Goal: Find specific page/section: Find specific page/section

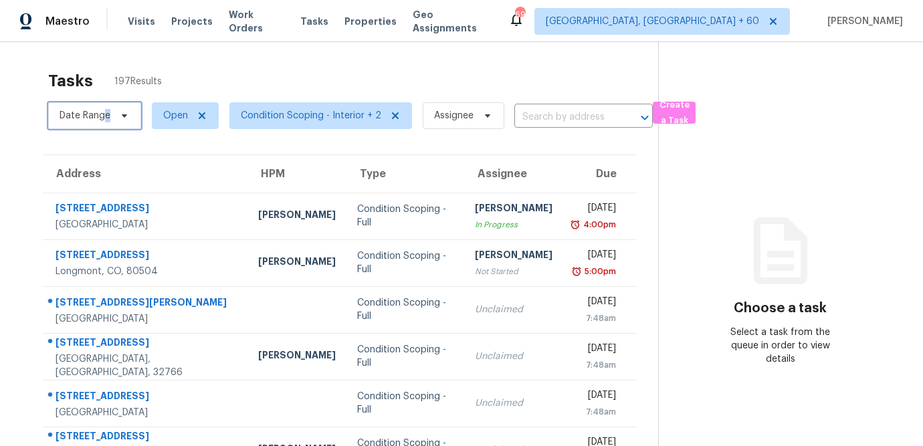
click at [107, 112] on span "Date Range" at bounding box center [85, 115] width 51 height 13
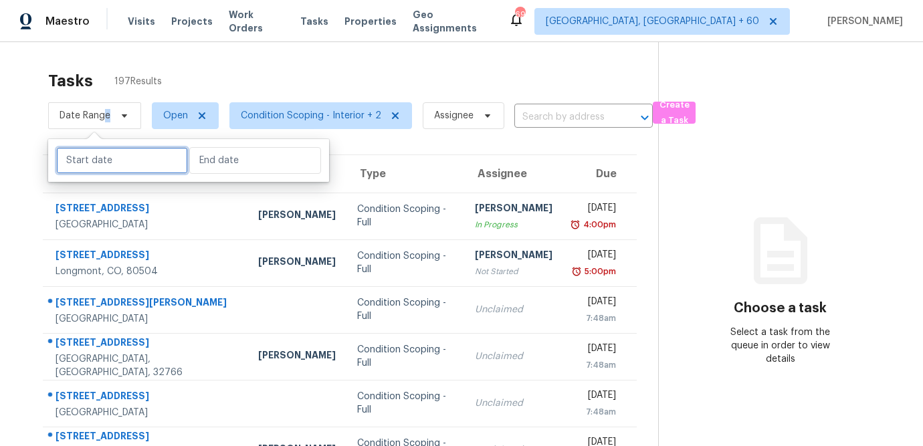
select select "8"
select select "2025"
select select "9"
select select "2025"
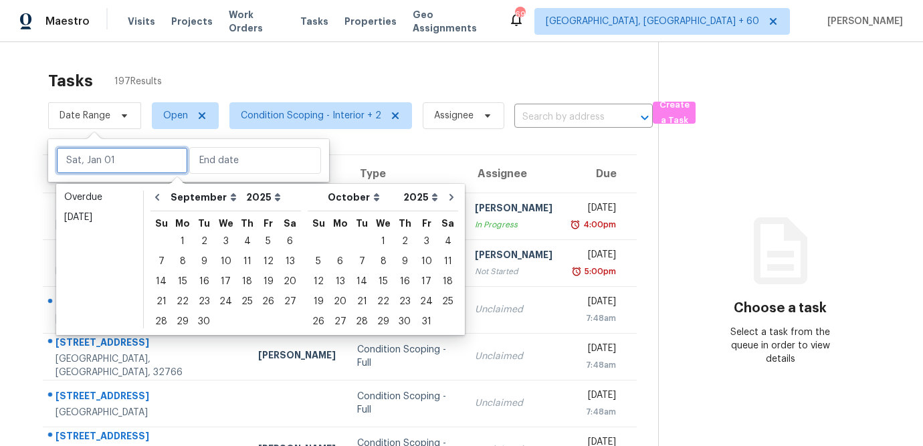
click at [138, 160] on input "text" at bounding box center [122, 160] width 132 height 27
type input "[DATE]"
click at [183, 322] on div "29" at bounding box center [182, 321] width 21 height 19
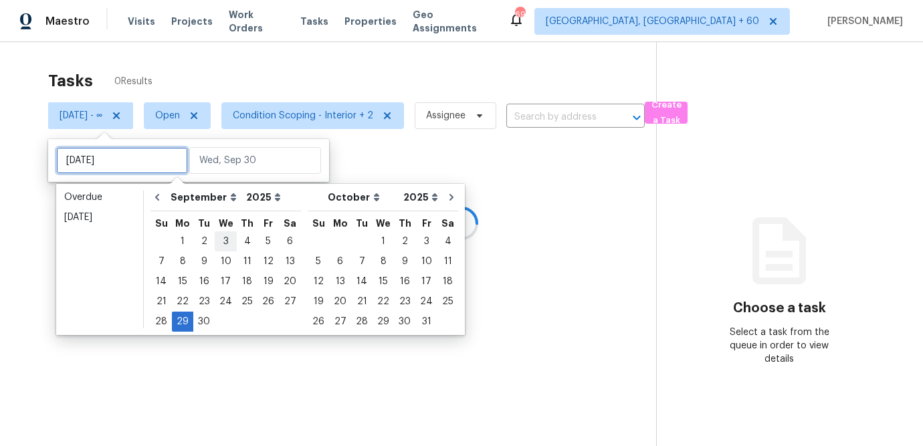
type input "[DATE]"
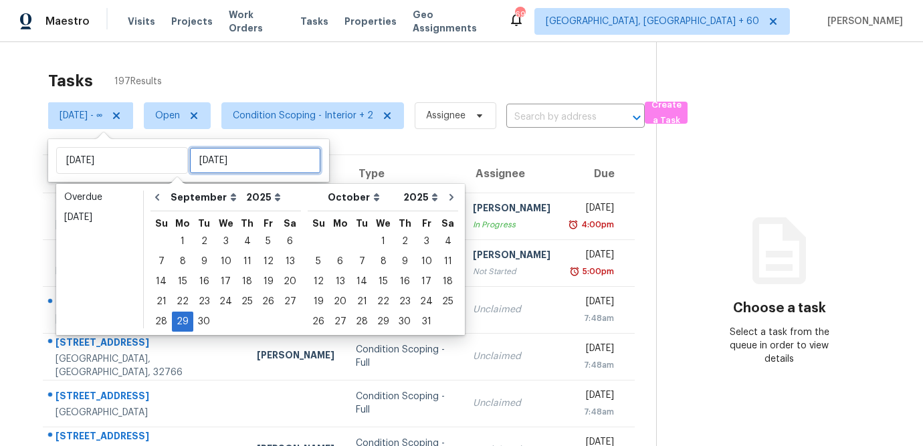
type input "[DATE]"
click at [220, 155] on input "text" at bounding box center [255, 160] width 132 height 27
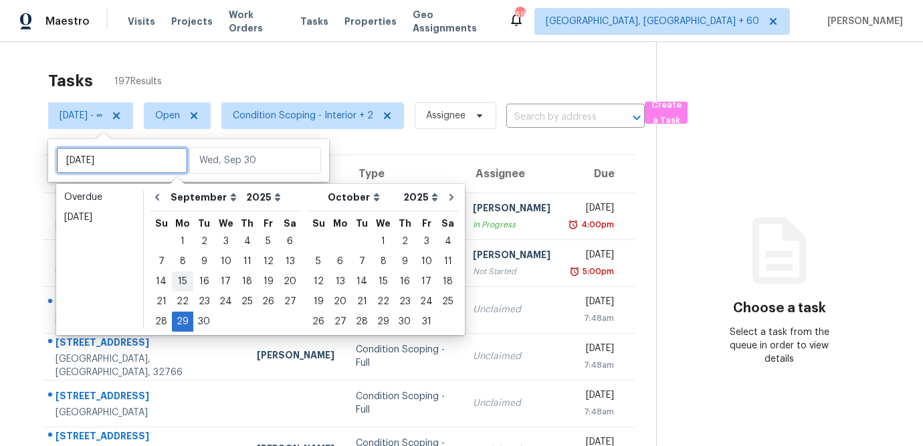
type input "[DATE]"
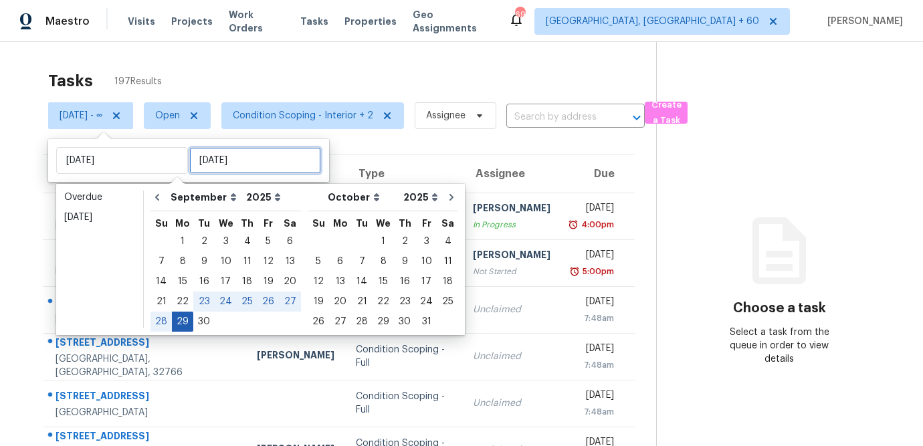
type input "[DATE]"
click at [181, 322] on div "29" at bounding box center [182, 321] width 21 height 19
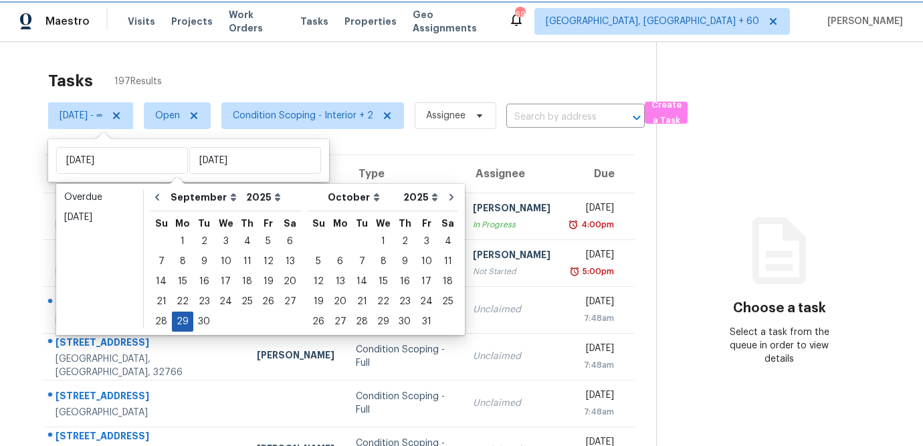
type input "[DATE]"
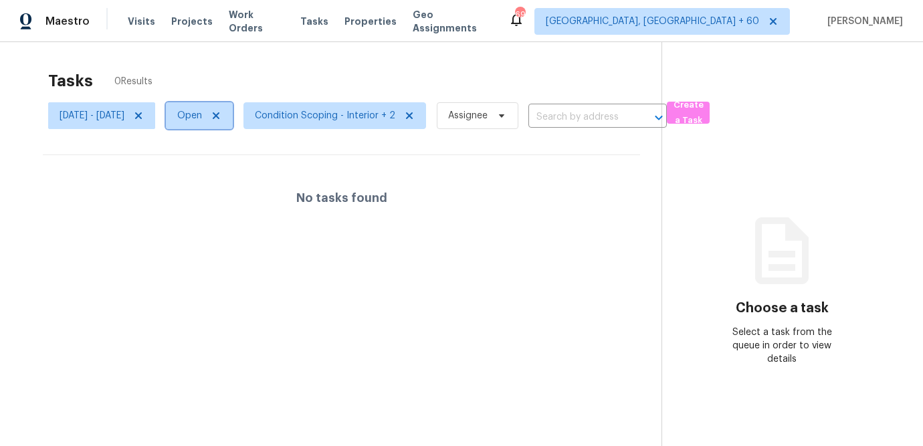
click at [202, 112] on span "Open" at bounding box center [189, 115] width 25 height 13
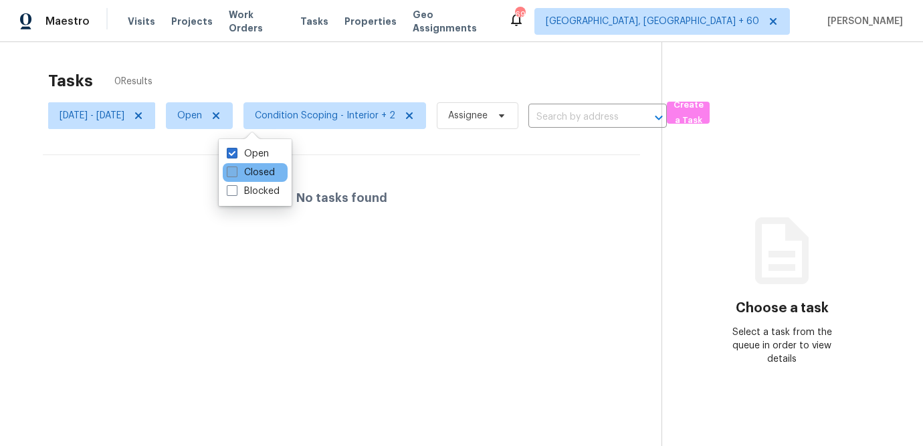
click at [248, 175] on label "Closed" at bounding box center [251, 172] width 48 height 13
click at [235, 175] on input "Closed" at bounding box center [231, 170] width 9 height 9
checkbox input "true"
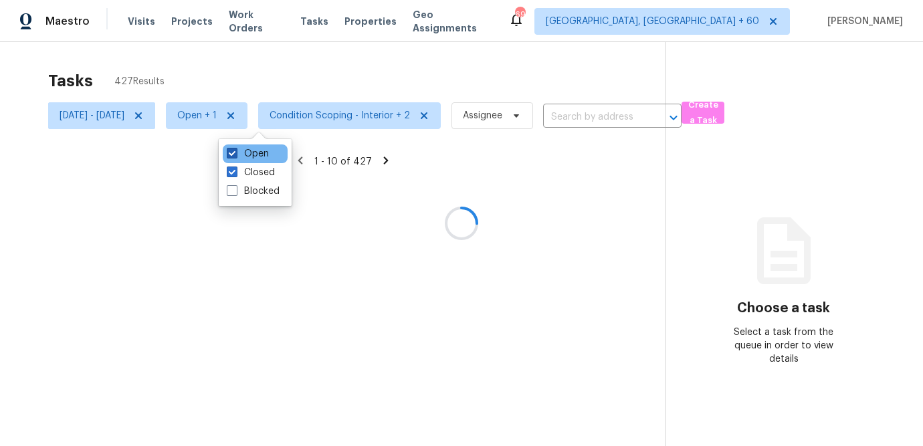
click at [249, 158] on label "Open" at bounding box center [248, 153] width 42 height 13
click at [235, 156] on input "Open" at bounding box center [231, 151] width 9 height 9
checkbox input "false"
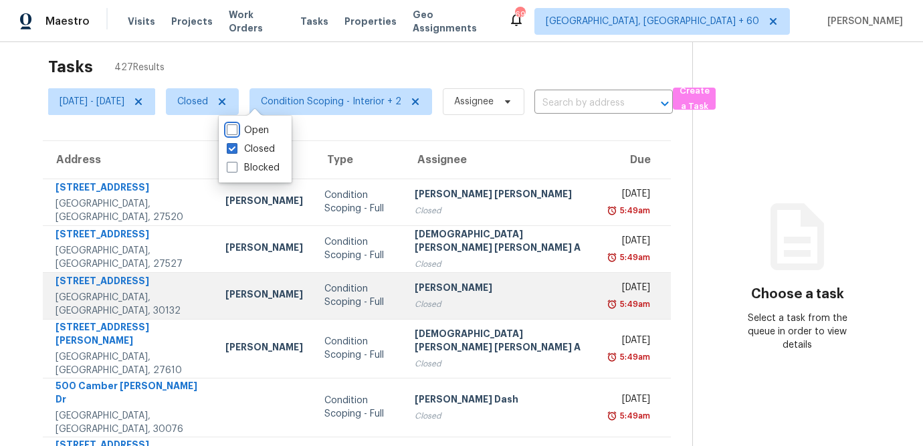
scroll to position [23, 0]
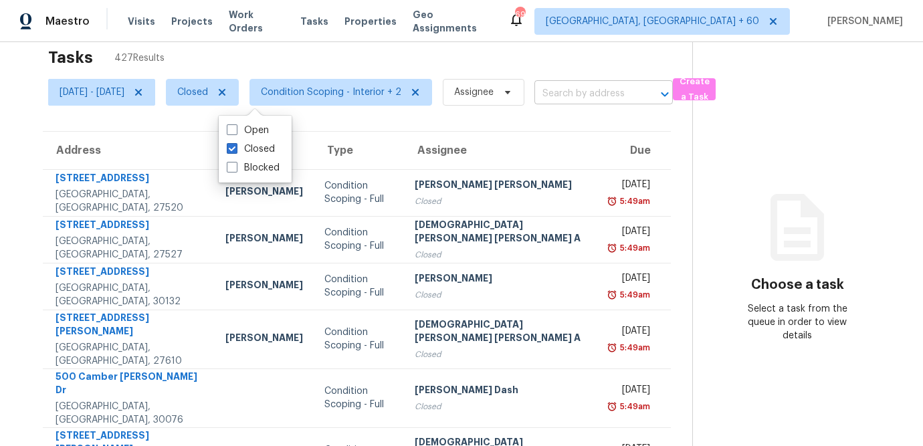
click at [623, 98] on input "text" at bounding box center [584, 94] width 101 height 21
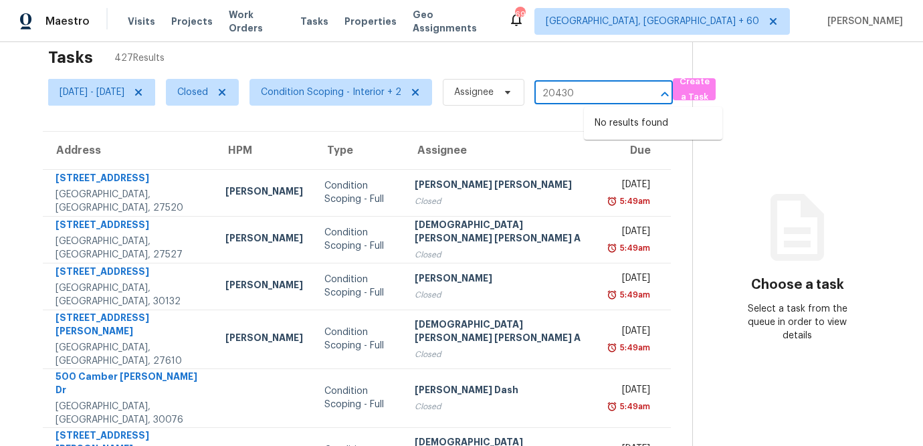
type input "20430"
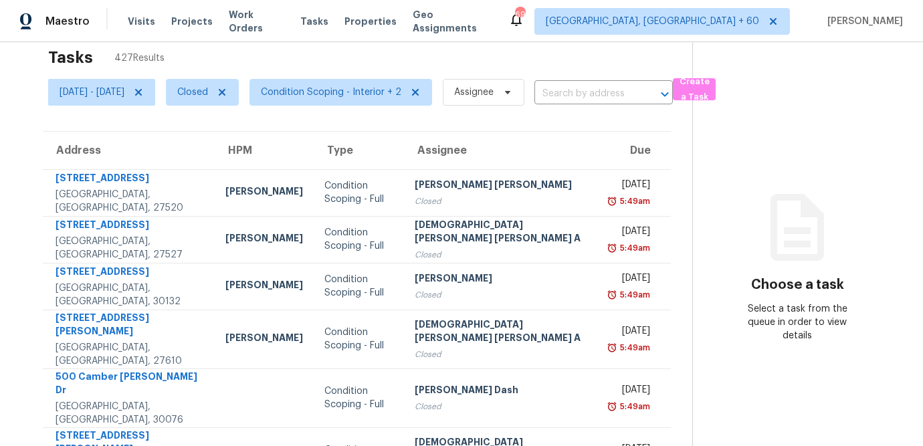
click at [490, 43] on div "Tasks 427 Results" at bounding box center [370, 57] width 644 height 35
click at [124, 92] on span "[DATE] - [DATE]" at bounding box center [92, 92] width 65 height 13
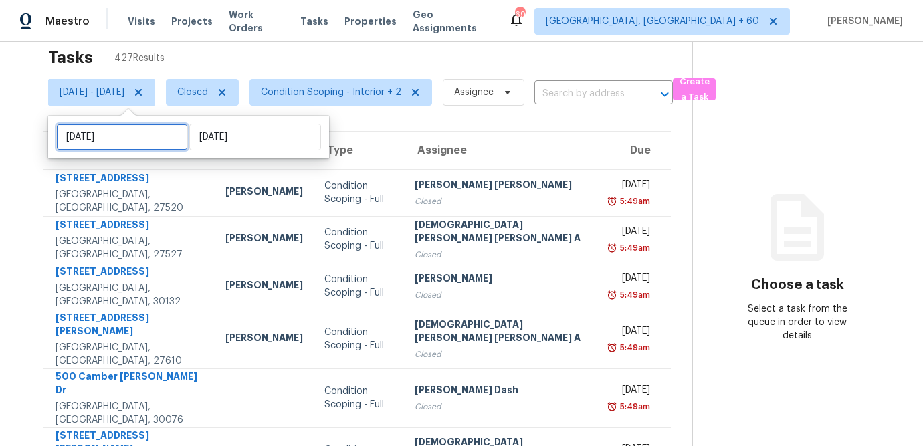
click at [114, 137] on input "[DATE]" at bounding box center [122, 137] width 132 height 27
select select "8"
select select "2025"
select select "9"
select select "2025"
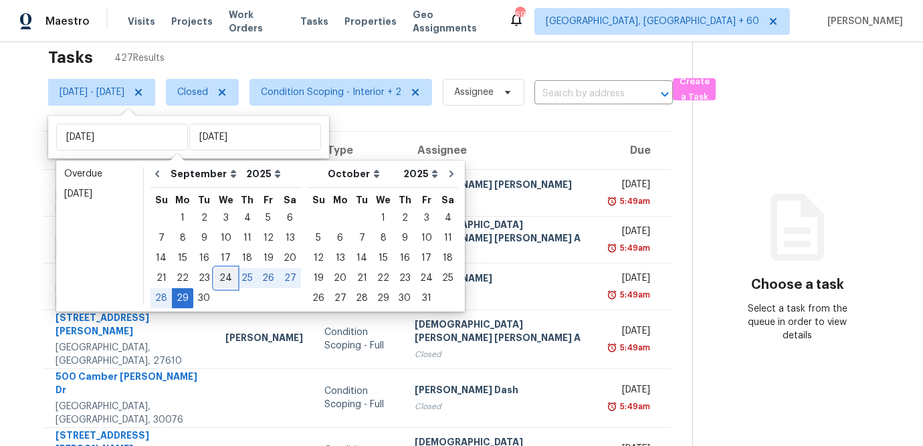
click at [225, 278] on div "24" at bounding box center [226, 278] width 22 height 19
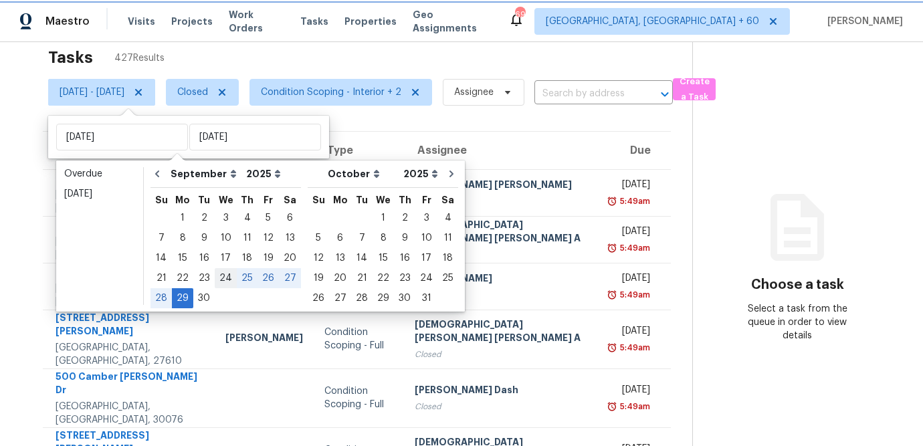
type input "[DATE]"
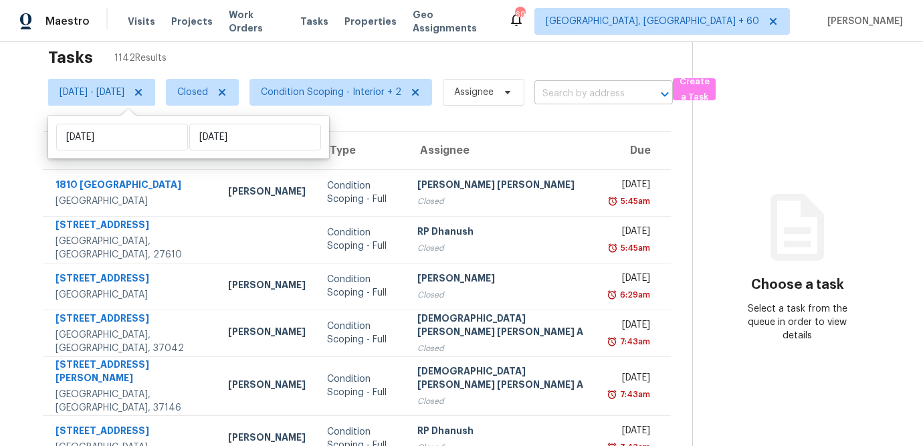
click at [616, 98] on input "text" at bounding box center [584, 94] width 101 height 21
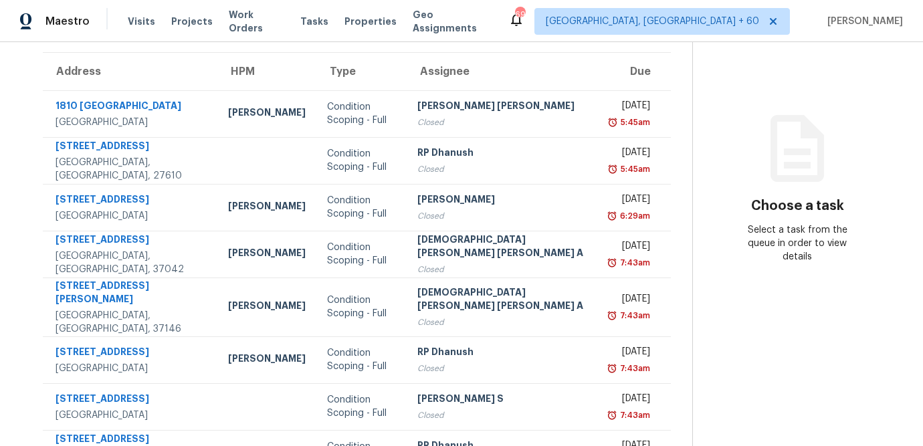
scroll to position [44, 0]
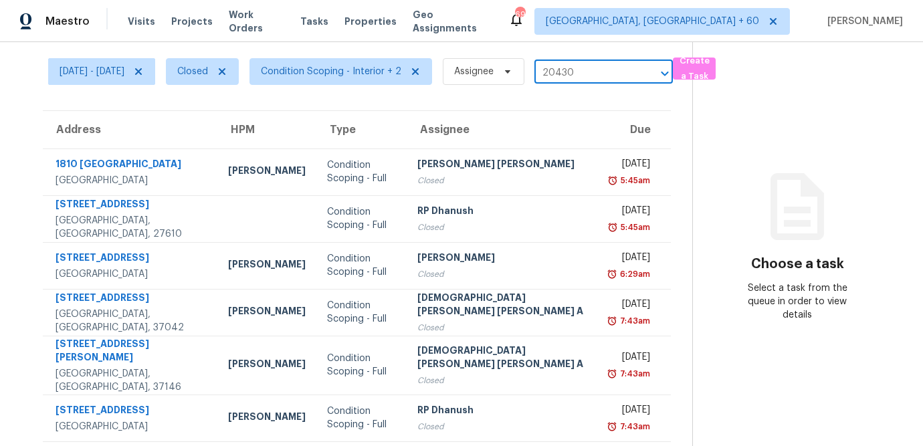
type input "20430"
click at [94, 130] on th "Address" at bounding box center [130, 129] width 175 height 37
click at [629, 126] on th "Due" at bounding box center [636, 129] width 68 height 37
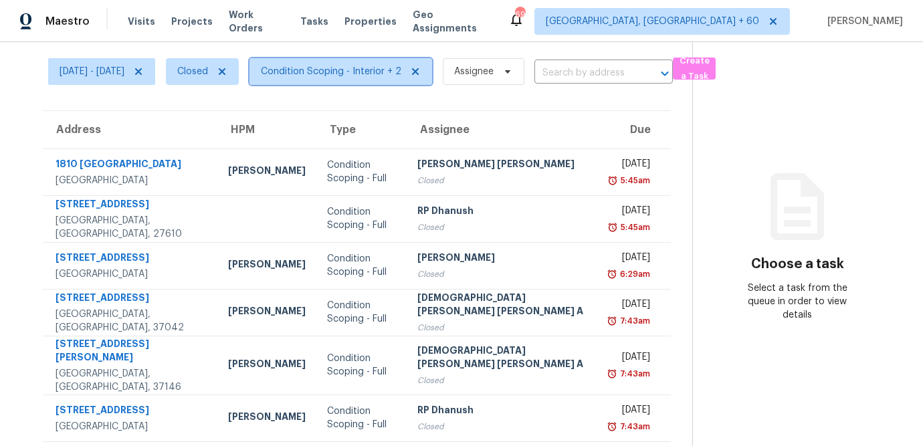
click at [424, 78] on span "Condition Scoping - Interior + 2" at bounding box center [340, 71] width 183 height 27
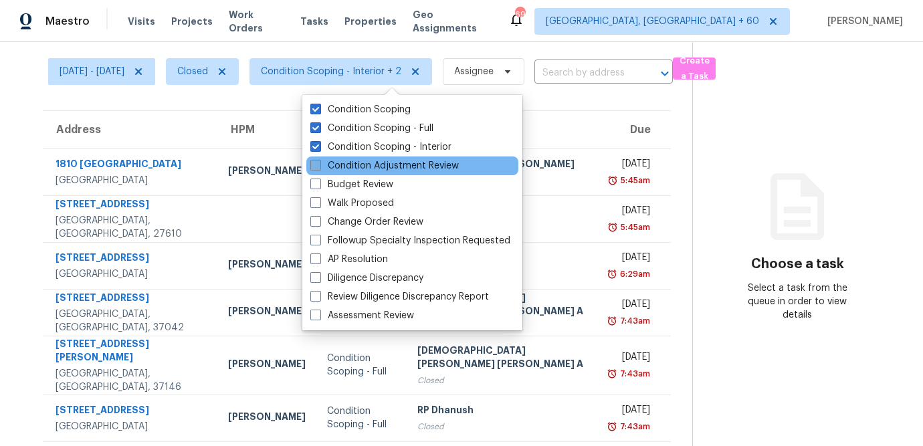
click at [407, 167] on label "Condition Adjustment Review" at bounding box center [384, 165] width 148 height 13
click at [319, 167] on input "Condition Adjustment Review" at bounding box center [314, 163] width 9 height 9
checkbox input "true"
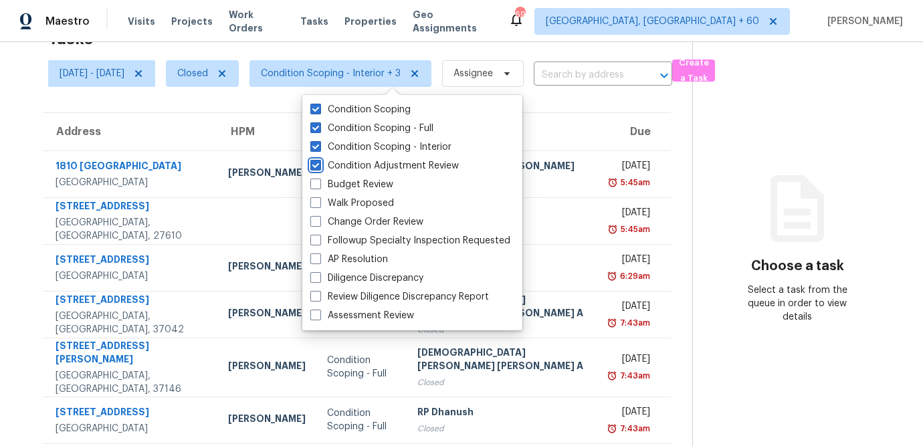
scroll to position [44, 0]
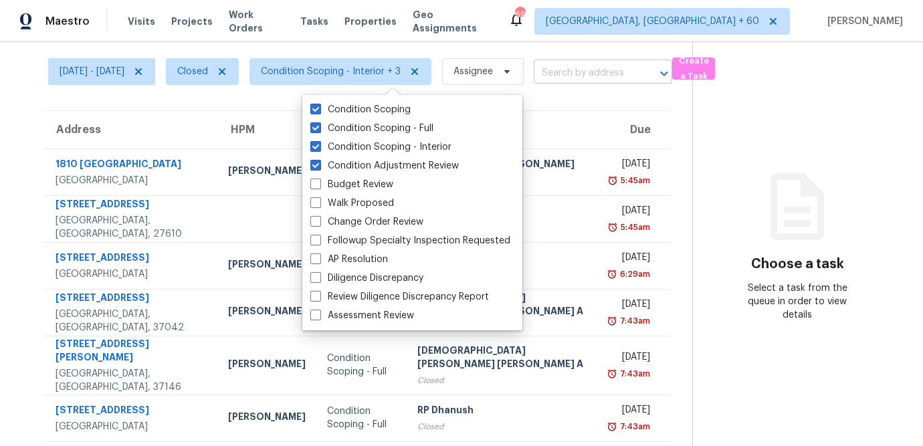
click at [626, 62] on div "[DATE] - [DATE] Closed Condition Scoping - Interior + 3 Assignee ​" at bounding box center [360, 71] width 624 height 35
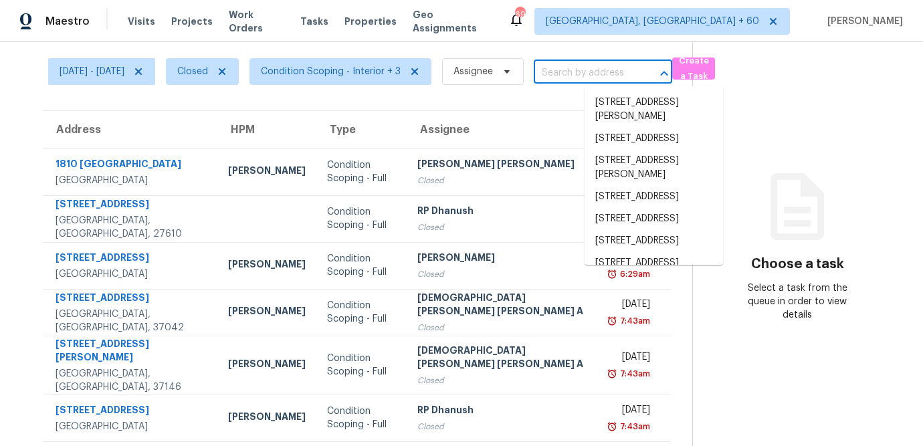
click at [622, 72] on input "text" at bounding box center [584, 73] width 101 height 21
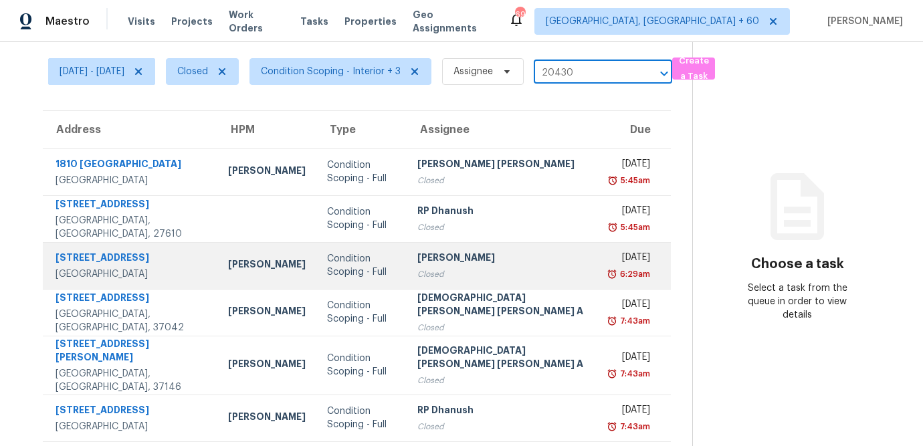
scroll to position [250, 0]
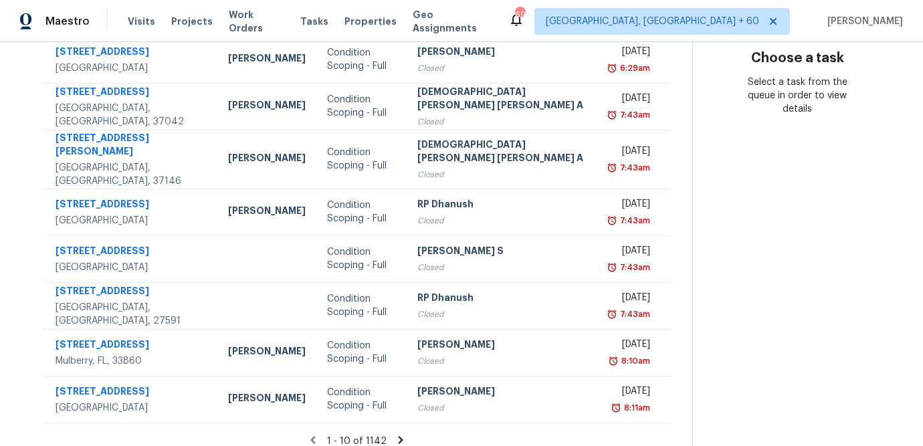
type input "20430"
click at [394, 434] on icon at bounding box center [400, 440] width 12 height 12
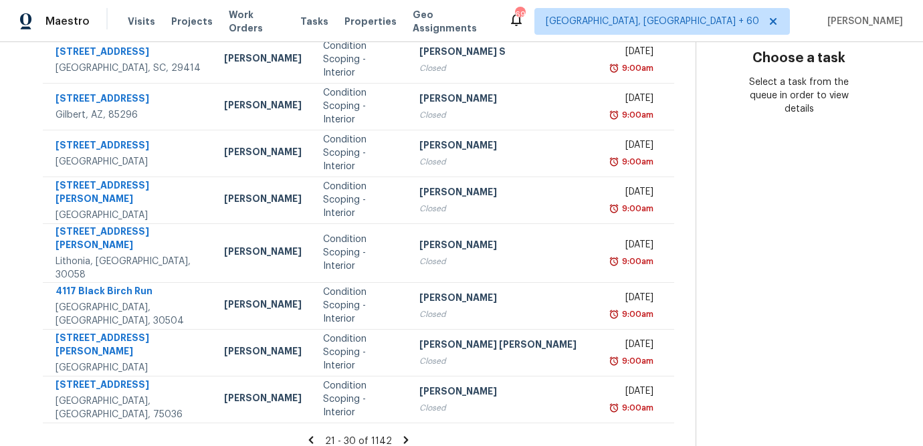
click at [404, 436] on icon at bounding box center [406, 439] width 5 height 7
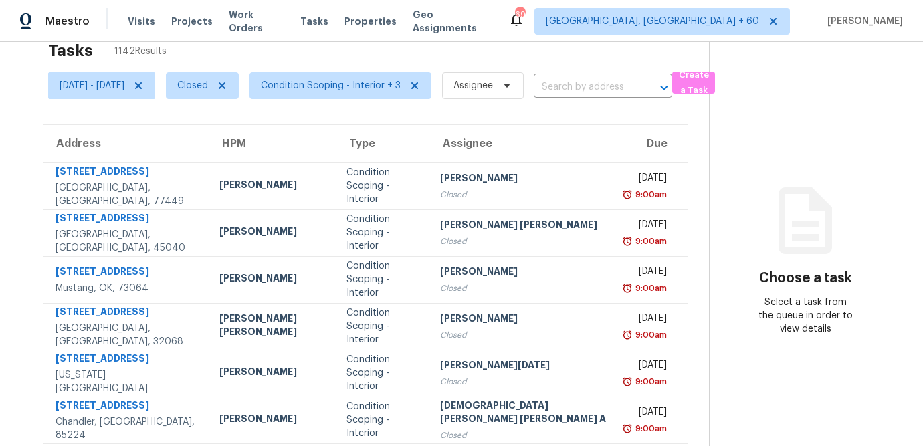
scroll to position [26, 0]
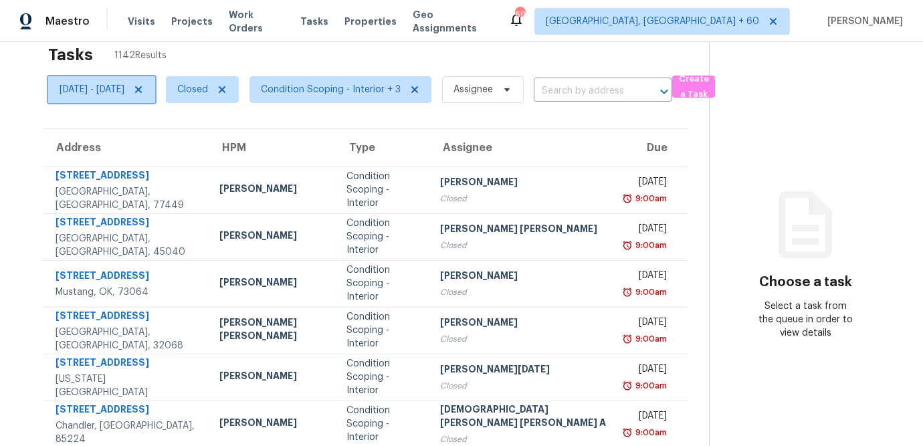
click at [124, 85] on span "[DATE] - [DATE]" at bounding box center [92, 89] width 65 height 13
click at [663, 320] on div "Address HPM Type Assignee Due [STREET_ADDRESS][PERSON_NAME] [PERSON_NAME] Condi…" at bounding box center [364, 381] width 687 height 507
click at [635, 88] on input "text" at bounding box center [584, 90] width 101 height 21
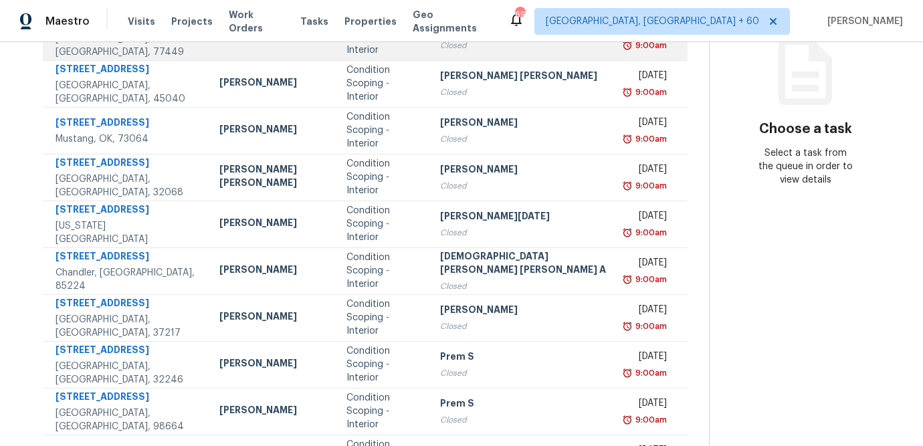
scroll to position [250, 0]
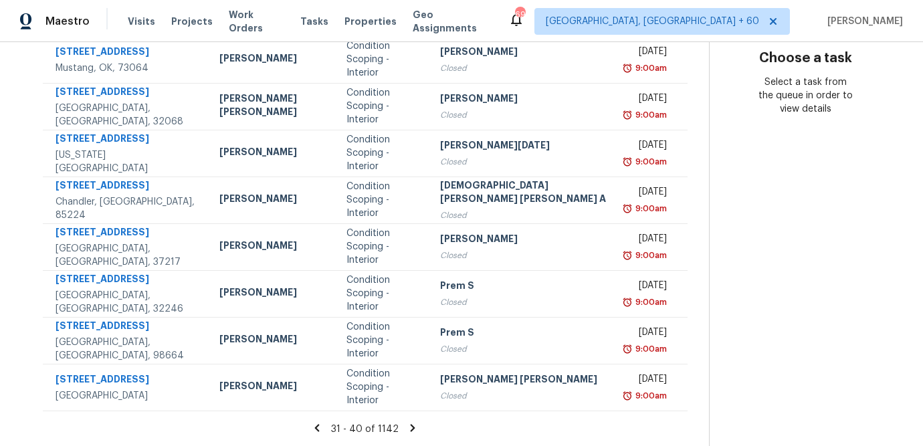
type input "204"
click at [407, 430] on icon at bounding box center [413, 428] width 12 height 12
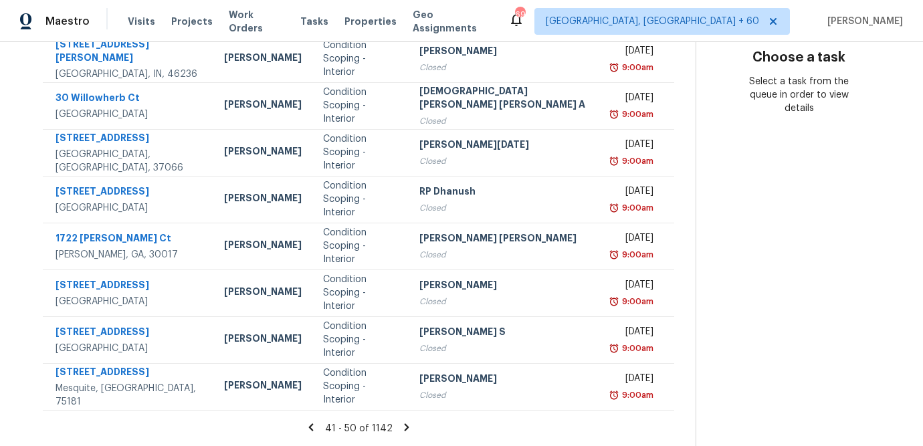
click at [401, 429] on icon at bounding box center [407, 427] width 12 height 12
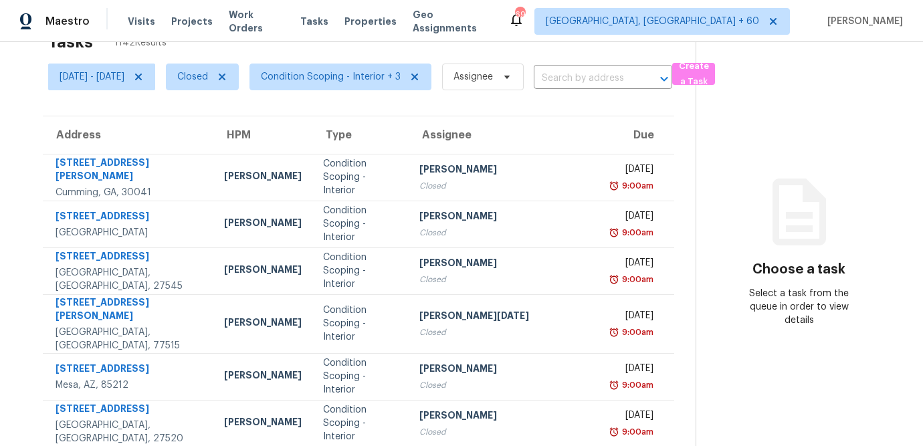
scroll to position [37, 0]
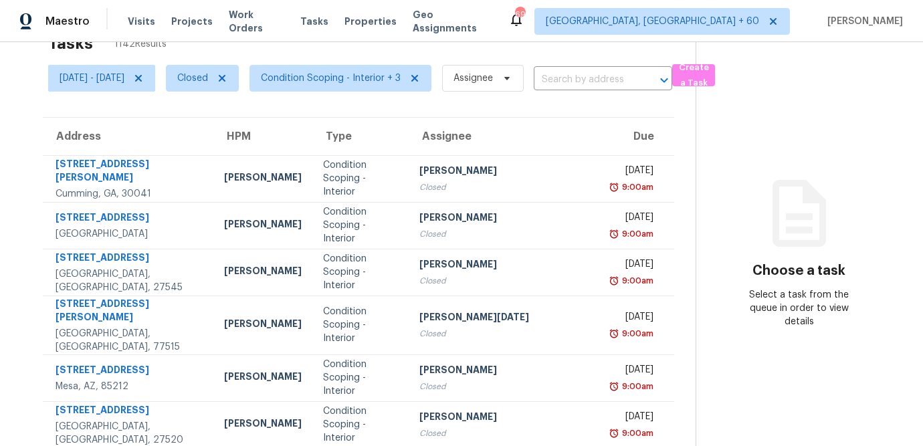
click at [95, 138] on th "Address" at bounding box center [128, 136] width 170 height 37
click at [626, 140] on th "Due" at bounding box center [639, 136] width 70 height 37
click at [461, 128] on th "Assignee" at bounding box center [507, 136] width 196 height 37
click at [317, 136] on th "Type" at bounding box center [360, 136] width 97 height 37
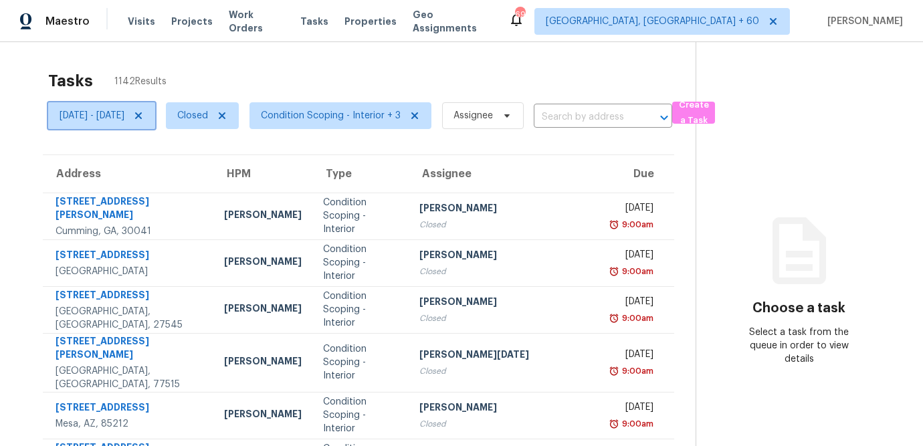
click at [144, 113] on icon at bounding box center [138, 115] width 11 height 11
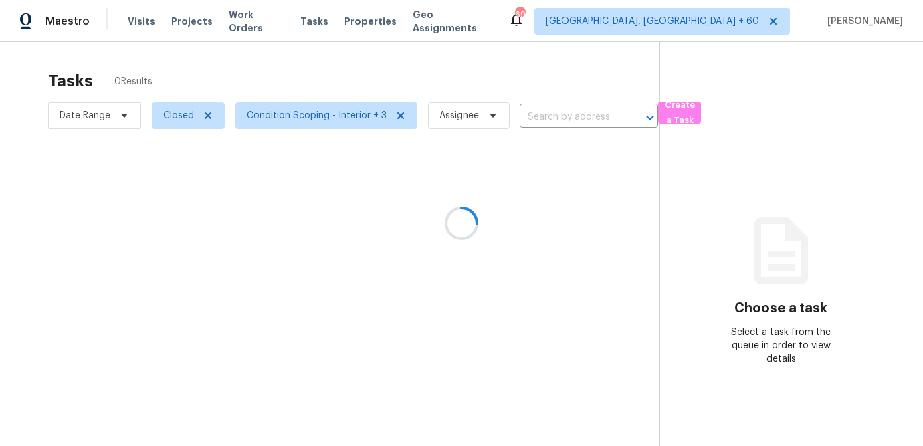
click at [206, 114] on div at bounding box center [461, 223] width 923 height 446
click at [207, 115] on div at bounding box center [461, 223] width 923 height 446
click at [584, 122] on div at bounding box center [461, 223] width 923 height 446
click at [526, 110] on div at bounding box center [461, 223] width 923 height 446
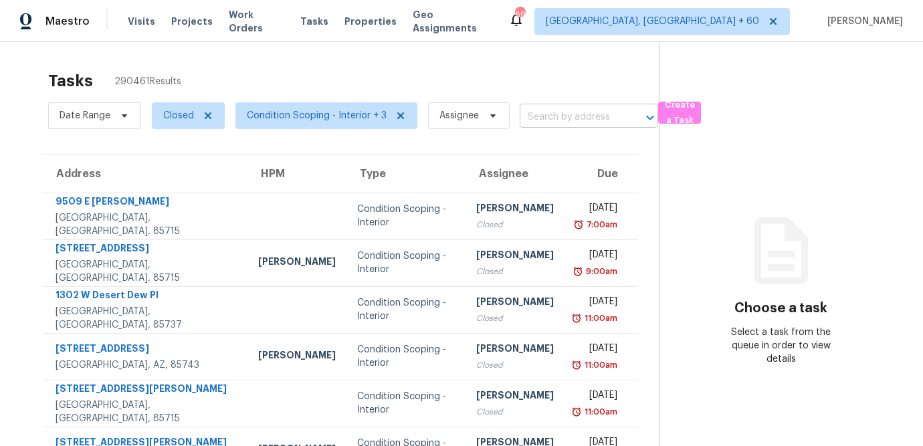
click at [548, 114] on input "text" at bounding box center [570, 117] width 101 height 21
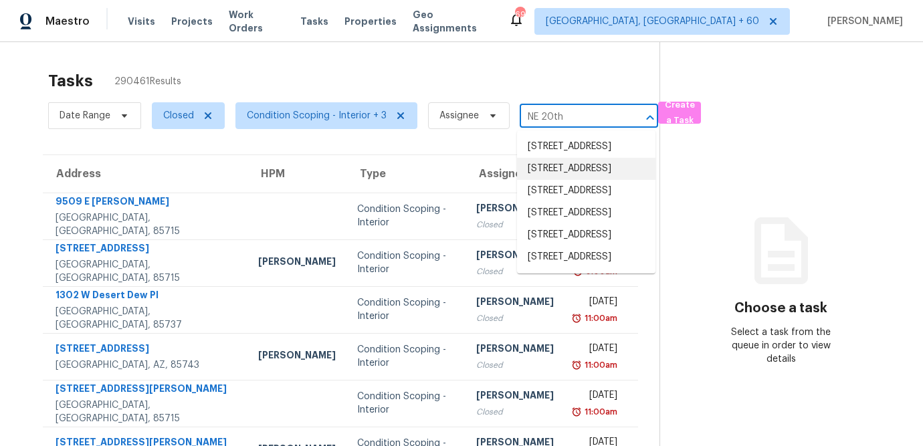
scroll to position [77, 0]
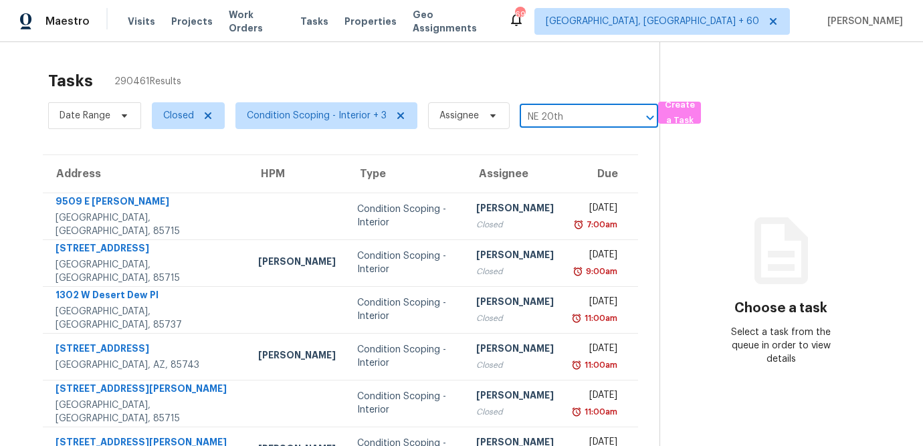
type input "NE 20th"
